Goal: Entertainment & Leisure: Consume media (video, audio)

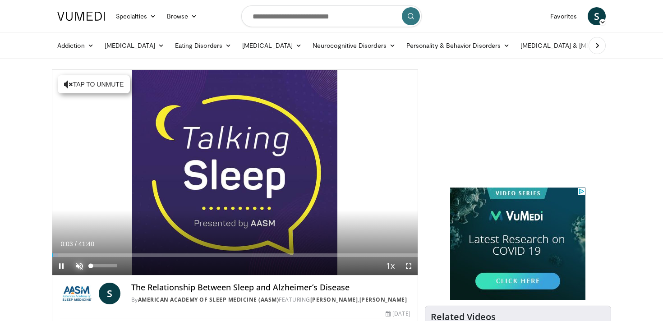
click at [78, 260] on span "Video Player" at bounding box center [79, 266] width 18 height 18
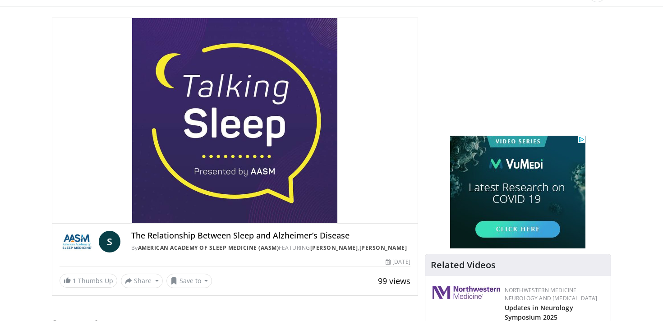
scroll to position [53, 0]
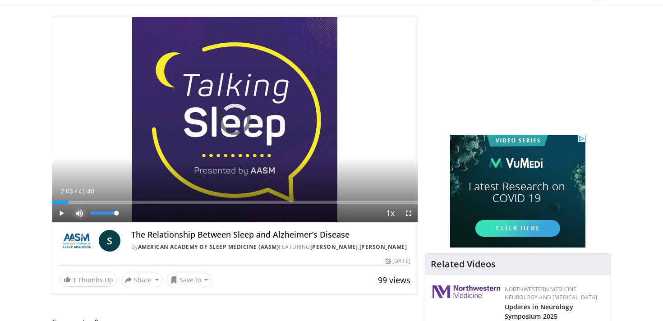
drag, startPoint x: 59, startPoint y: 200, endPoint x: 84, endPoint y: 204, distance: 25.7
click at [84, 204] on div "Current Time 2:03 / Duration 41:40 Play Skip Backward Skip Forward Mute 0% Load…" at bounding box center [234, 213] width 365 height 18
click at [61, 210] on span "Video Player" at bounding box center [61, 213] width 18 height 18
